Goal: Task Accomplishment & Management: Use online tool/utility

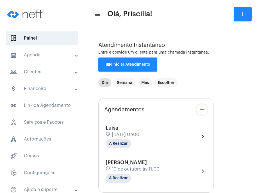
click at [204, 175] on div "[PERSON_NAME] schedule [DATE] 11:00 A Realizar chevron_right" at bounding box center [156, 171] width 100 height 23
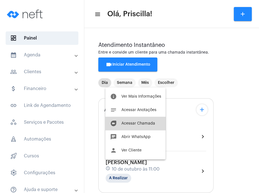
click at [151, 122] on span "Acessar Chamada" at bounding box center [138, 124] width 34 height 4
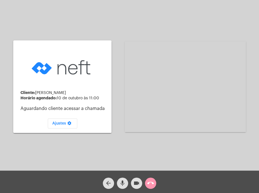
click at [46, 11] on div "Cliente: [PERSON_NAME] agendado: [DATE] 11:00 Aguardando cliente acessar a cham…" at bounding box center [62, 86] width 98 height 169
click at [110, 177] on div "arrow_back" at bounding box center [108, 182] width 14 height 14
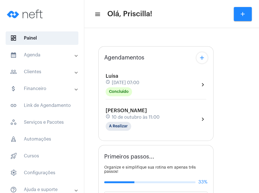
type input "[URL][DOMAIN_NAME]"
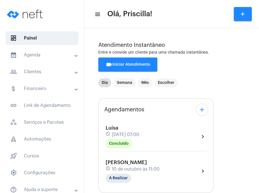
click at [196, 178] on div "[PERSON_NAME] schedule [DATE] 11:00 A Realizar chevron_right" at bounding box center [156, 171] width 100 height 23
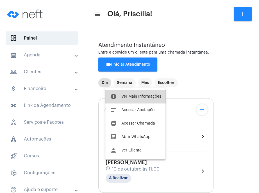
click at [138, 100] on button "info Ver Mais Informações" at bounding box center [135, 96] width 60 height 13
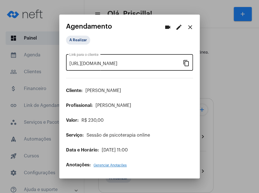
click at [186, 65] on mat-icon "content_copy" at bounding box center [186, 63] width 7 height 7
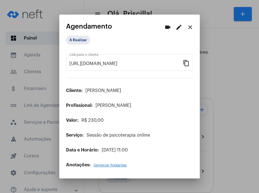
click at [45, 26] on div at bounding box center [129, 96] width 259 height 193
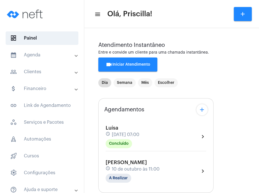
click at [164, 168] on div "[PERSON_NAME] schedule [DATE] 11:00 A Realizar chevron_right" at bounding box center [156, 171] width 100 height 23
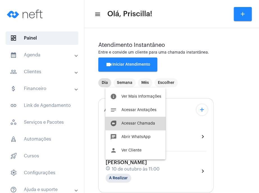
click at [143, 123] on span "Acessar Chamada" at bounding box center [138, 124] width 34 height 4
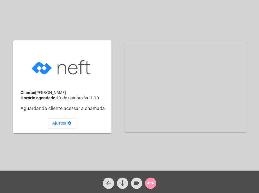
click at [28, 141] on div "Cliente: [PERSON_NAME] agendado: [DATE] 11:00 Aguardando cliente acessar a cham…" at bounding box center [62, 86] width 98 height 169
